Goal: Task Accomplishment & Management: Use online tool/utility

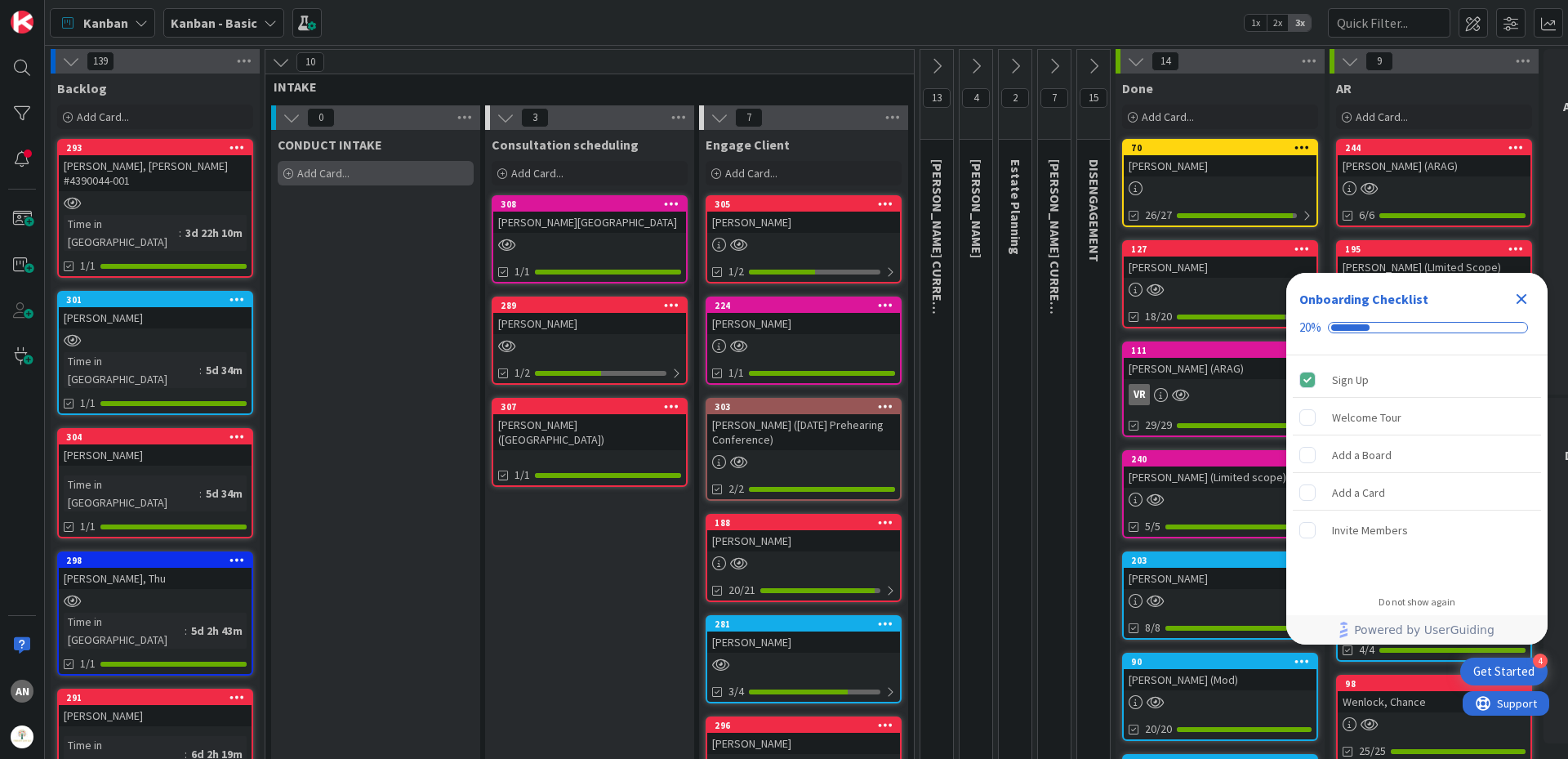
click at [383, 165] on div "Add Card..." at bounding box center [376, 173] width 196 height 24
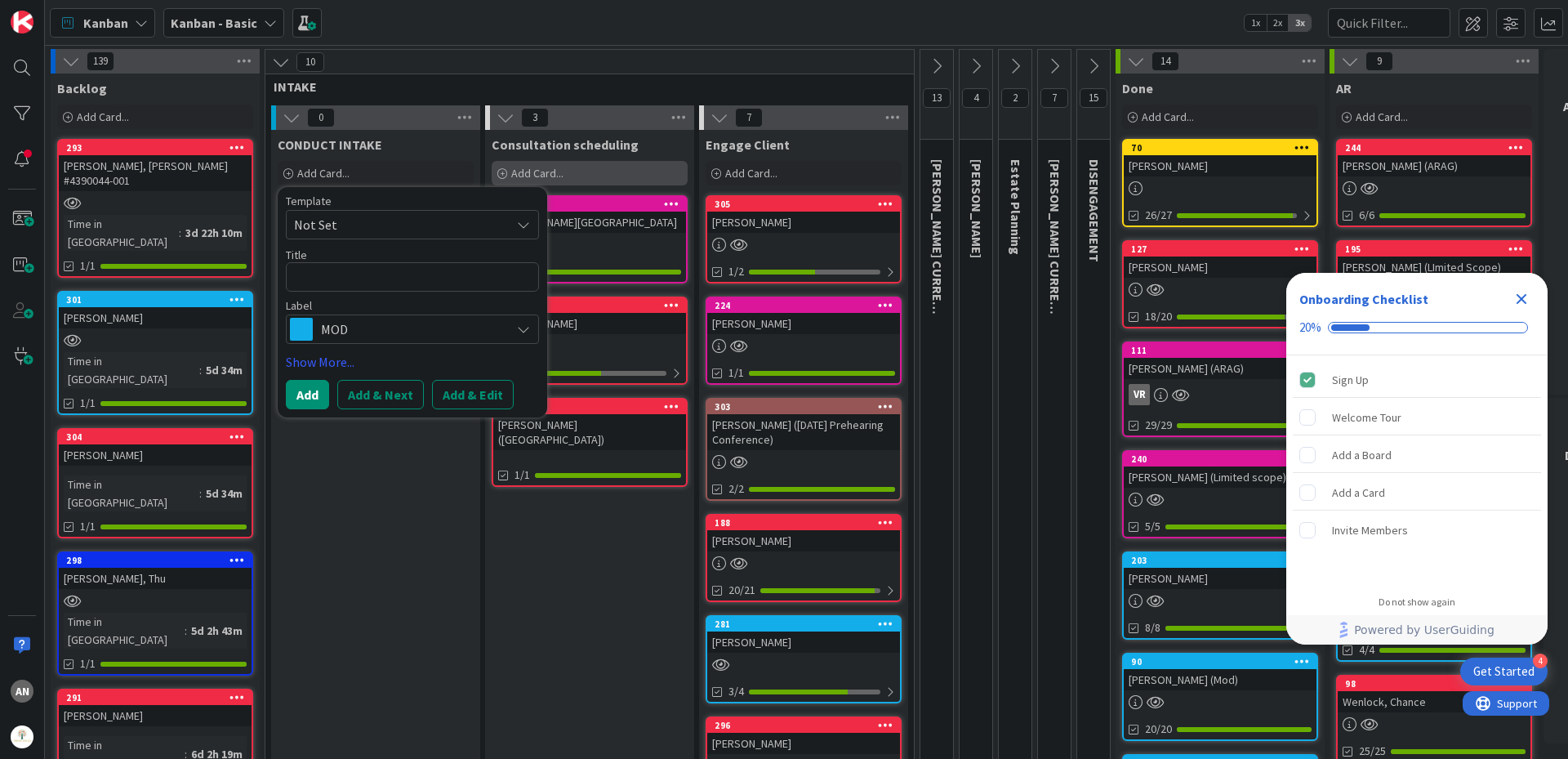
click at [560, 165] on div "Add Card..." at bounding box center [590, 173] width 196 height 24
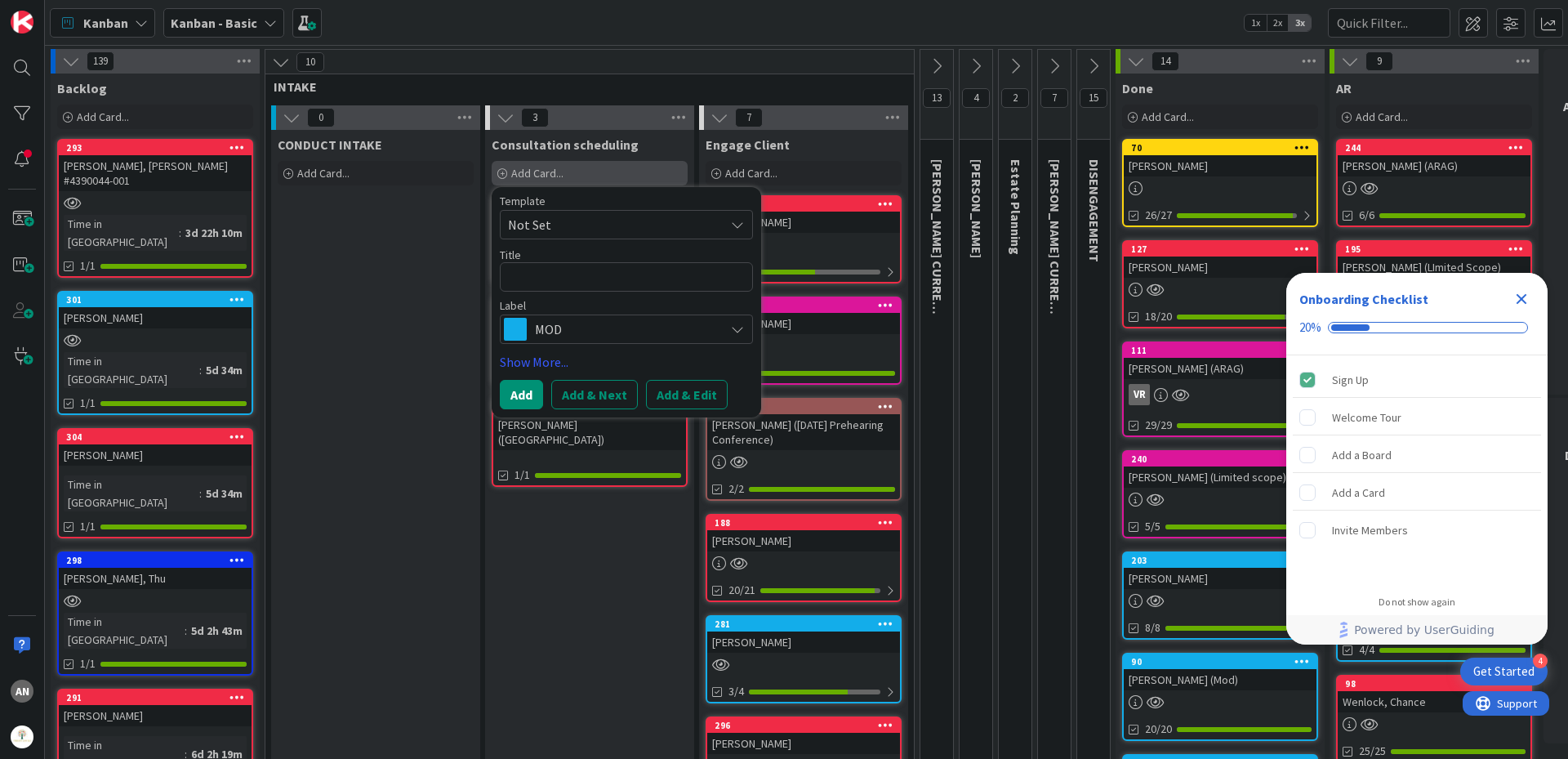
type textarea "x"
type textarea "R"
type textarea "x"
type textarea "Ru"
type textarea "x"
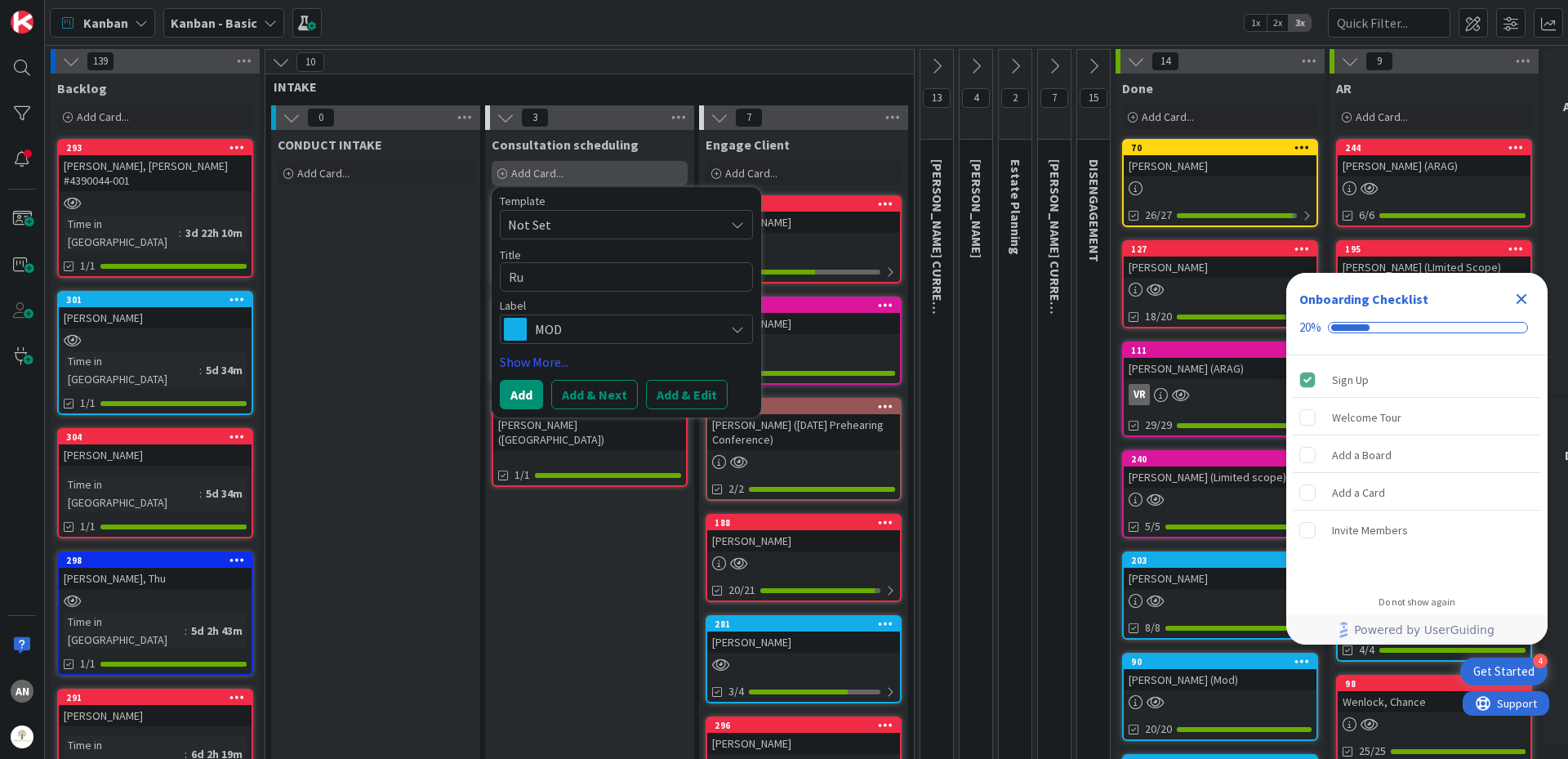
type textarea "Rus"
type textarea "x"
type textarea "[PERSON_NAME]"
type textarea "x"
type textarea "Russe"
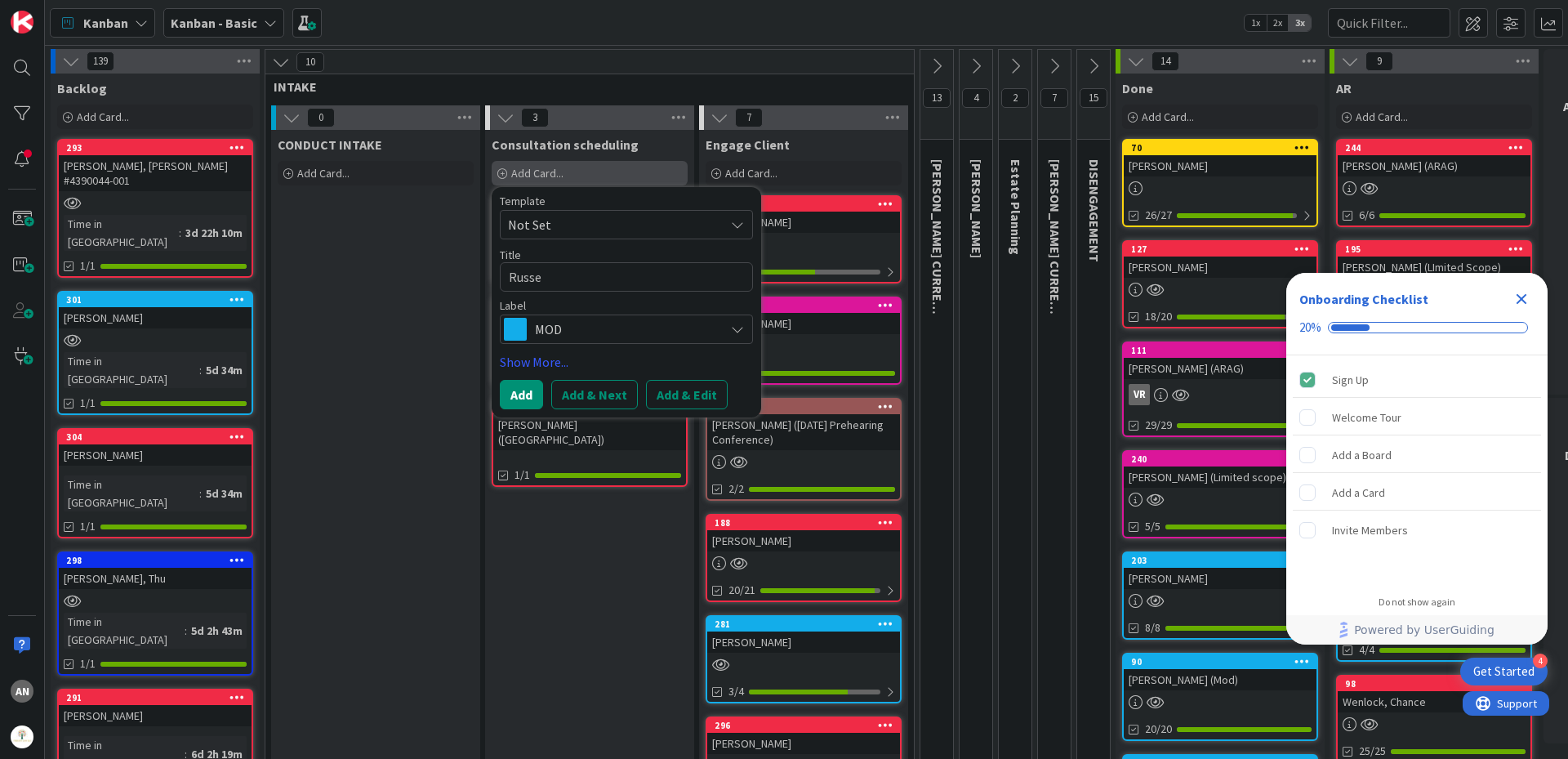
type textarea "x"
type textarea "[PERSON_NAME]"
type textarea "x"
type textarea "[PERSON_NAME]"
type textarea "x"
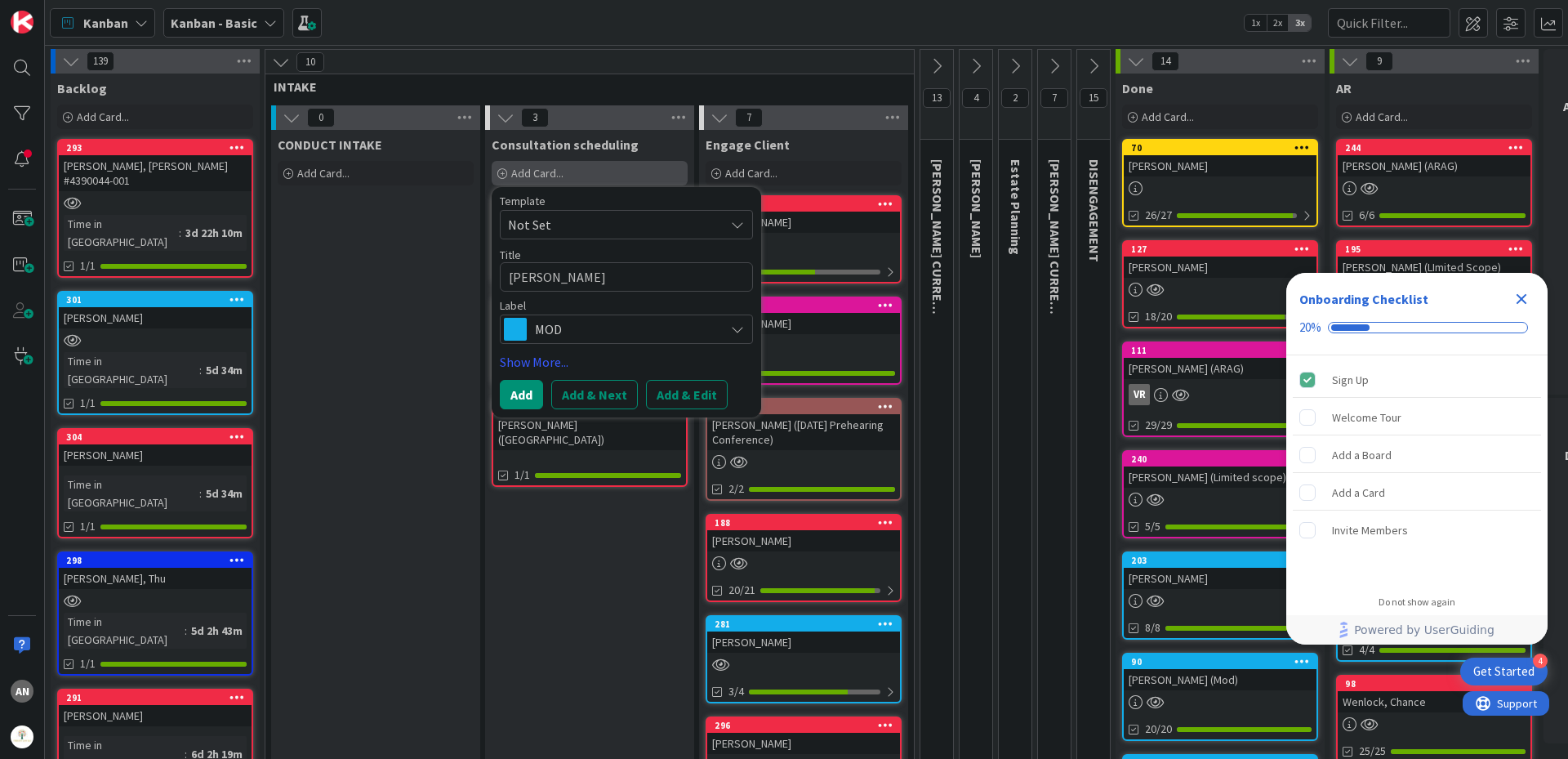
type textarea "[PERSON_NAME],"
type textarea "x"
type textarea "[PERSON_NAME],"
type textarea "x"
type textarea "[PERSON_NAME]"
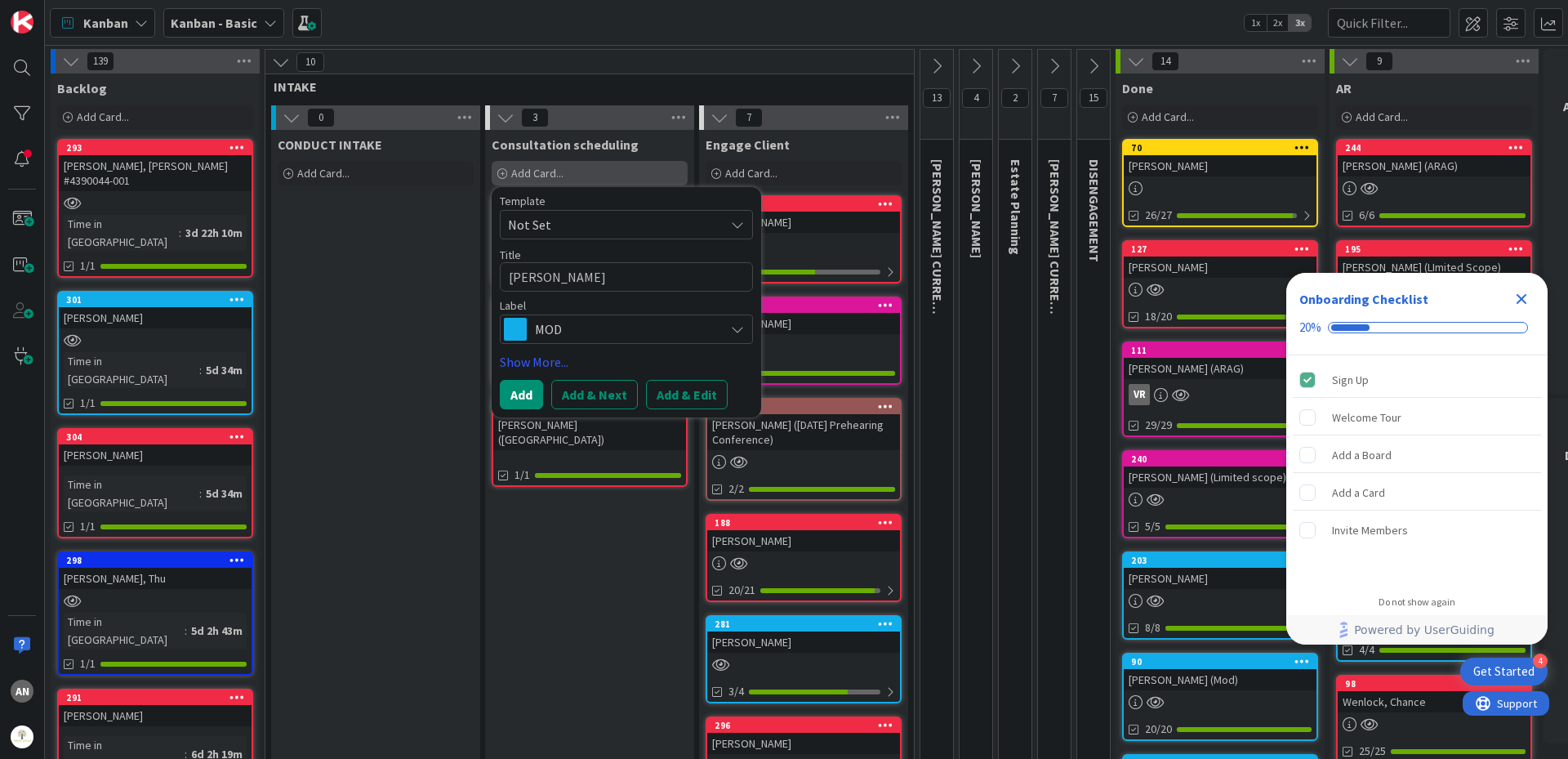
type textarea "x"
type textarea "[PERSON_NAME]"
type textarea "x"
type textarea "[PERSON_NAME]"
type textarea "x"
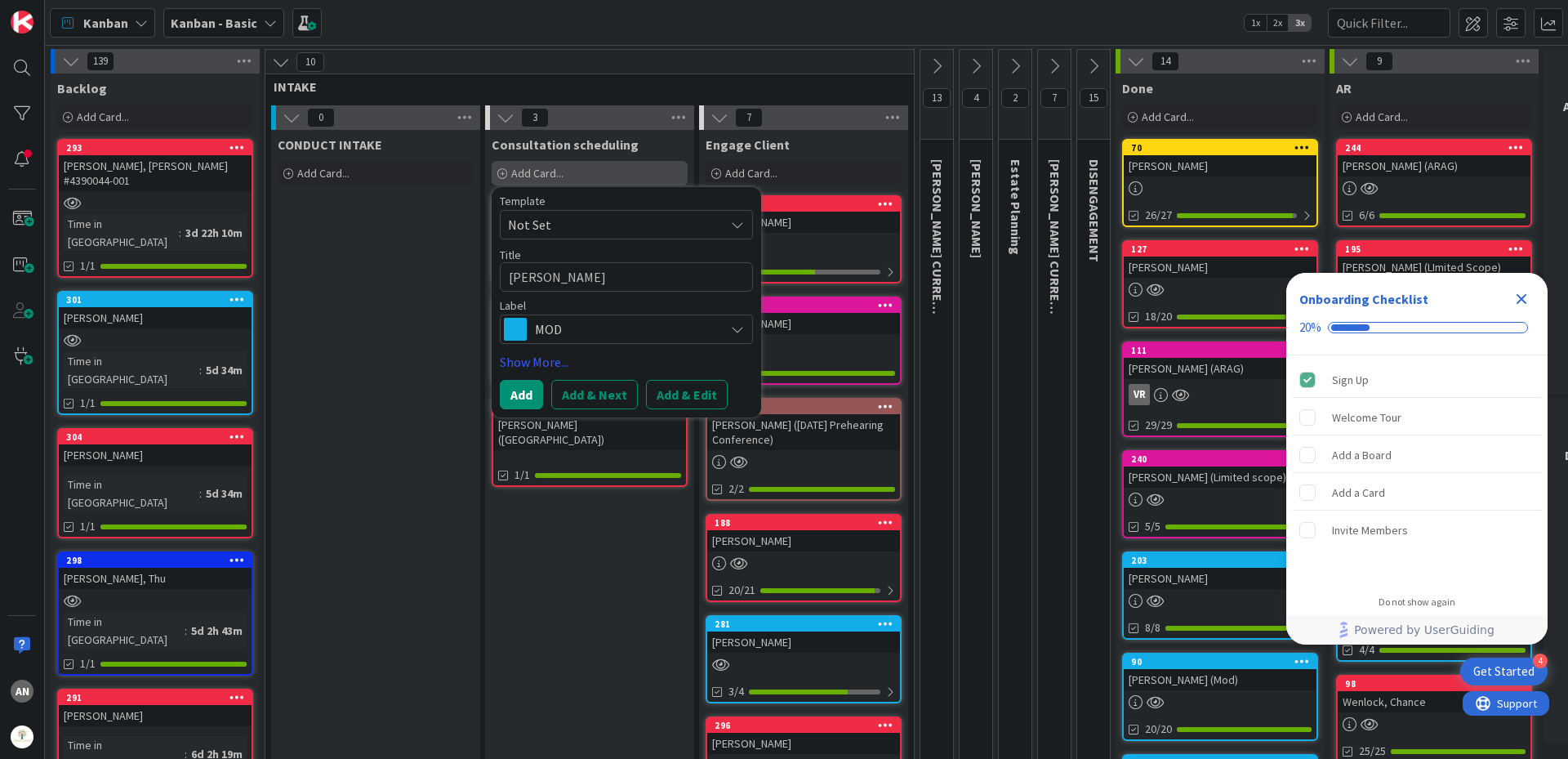
type textarea "[PERSON_NAME]"
type textarea "x"
type textarea "[PERSON_NAME]"
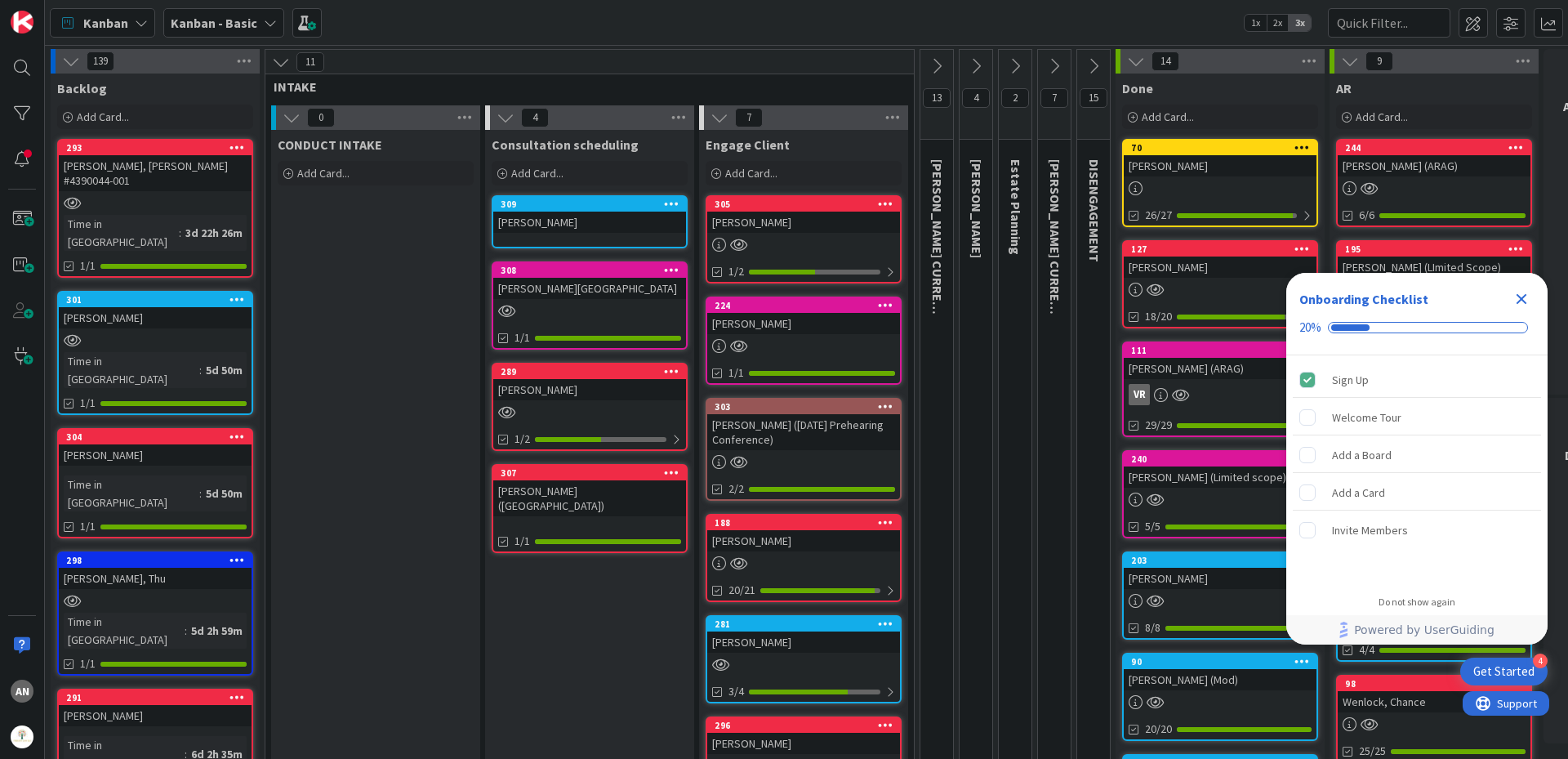
click at [562, 218] on div "[PERSON_NAME]" at bounding box center [590, 222] width 193 height 21
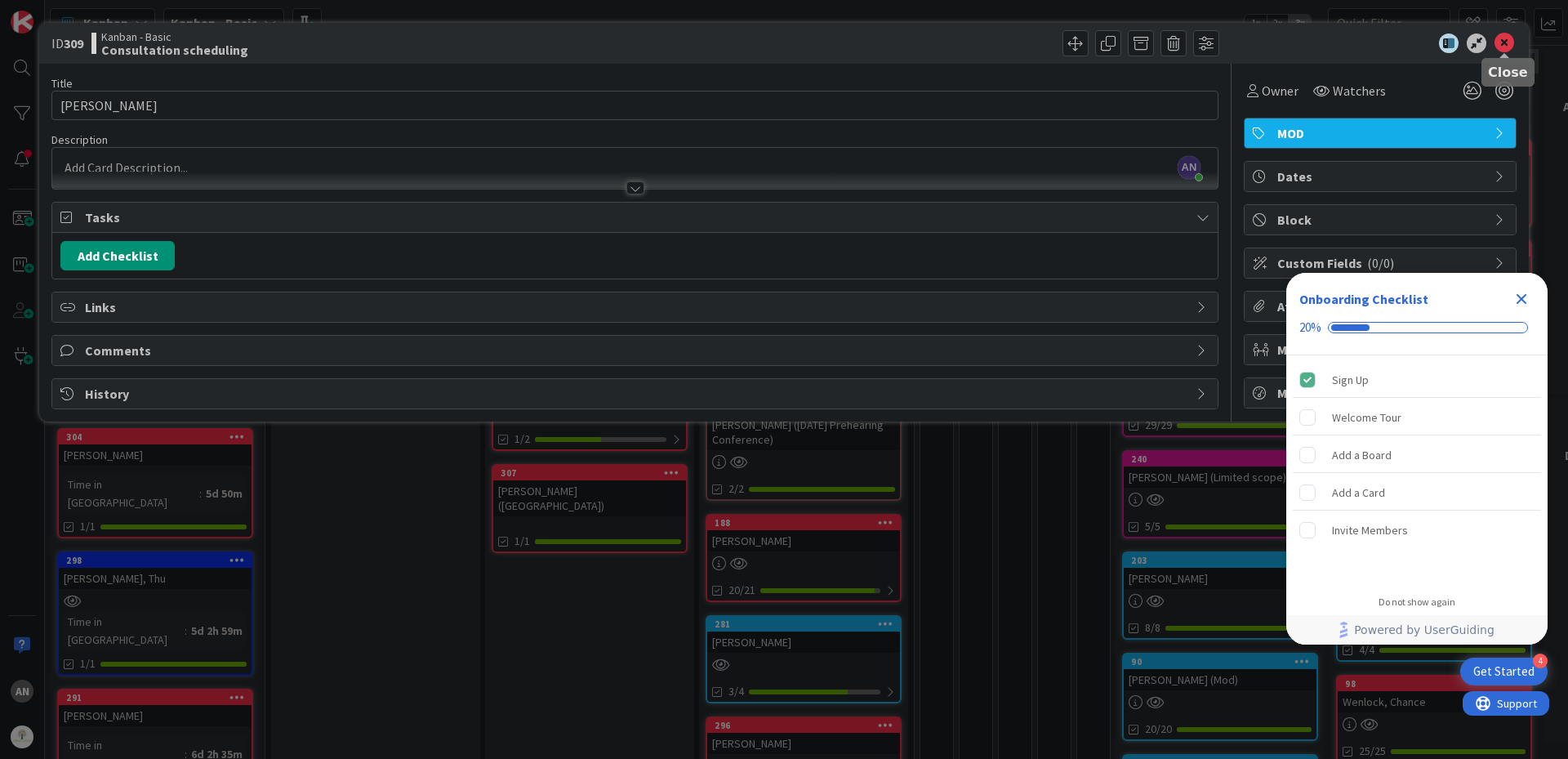
click at [1500, 47] on icon at bounding box center [1505, 43] width 20 height 20
